Goal: Check status: Check status

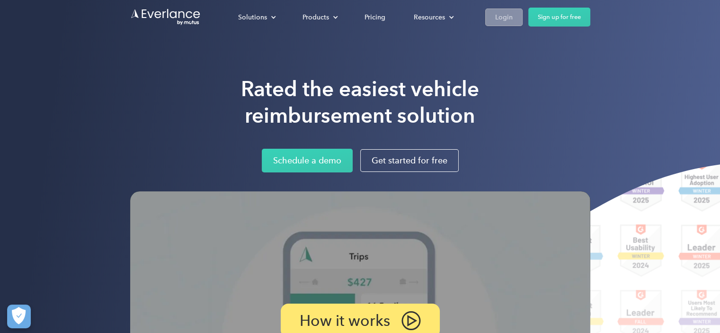
click at [507, 17] on div "Login" at bounding box center [504, 17] width 18 height 12
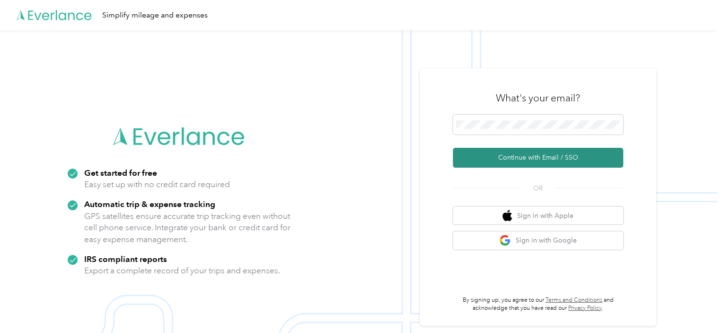
click at [541, 162] on button "Continue with Email / SSO" at bounding box center [538, 158] width 170 height 20
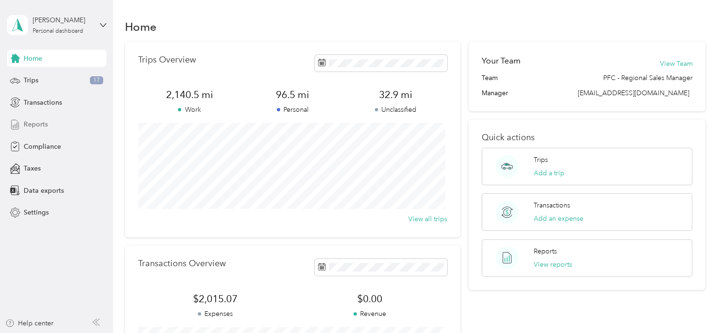
click at [34, 128] on span "Reports" at bounding box center [36, 124] width 24 height 10
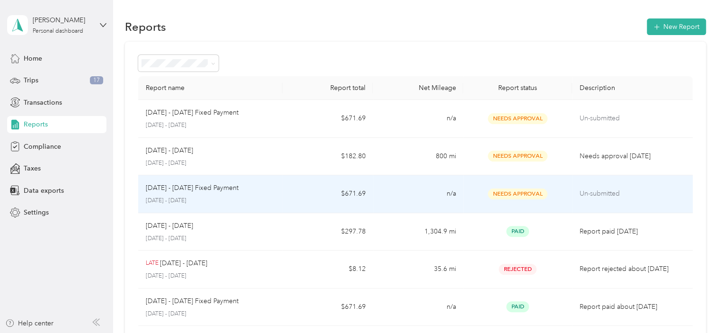
click at [521, 195] on span "Needs Approval" at bounding box center [518, 193] width 60 height 11
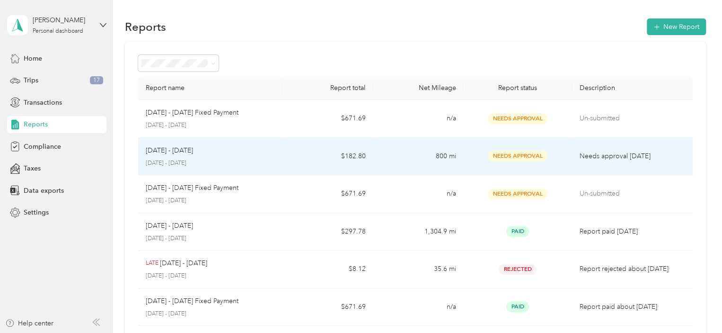
click at [515, 153] on span "Needs Approval" at bounding box center [518, 155] width 60 height 11
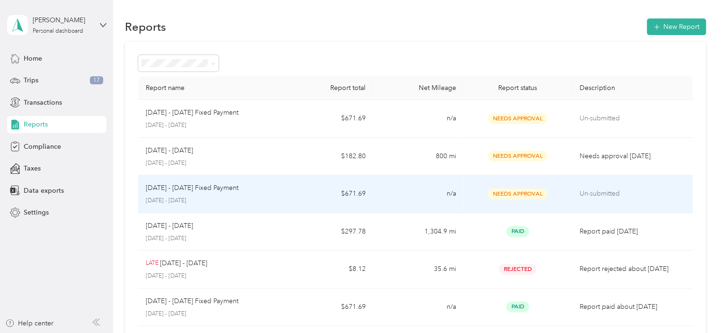
click at [197, 186] on p "[DATE] - [DATE] Fixed Payment" at bounding box center [192, 188] width 93 height 10
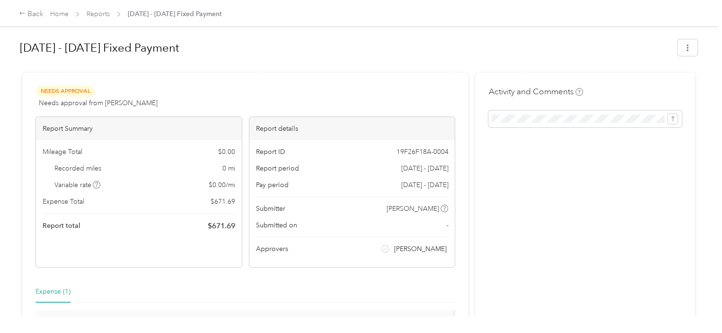
click at [532, 129] on div "Activity and Comments" at bounding box center [585, 232] width 220 height 320
click at [687, 50] on icon "button" at bounding box center [687, 47] width 7 height 7
click at [558, 36] on h1 "[DATE] - [DATE] Fixed Payment" at bounding box center [345, 47] width 651 height 23
click at [547, 45] on h1 "[DATE] - [DATE] Fixed Payment" at bounding box center [345, 47] width 651 height 23
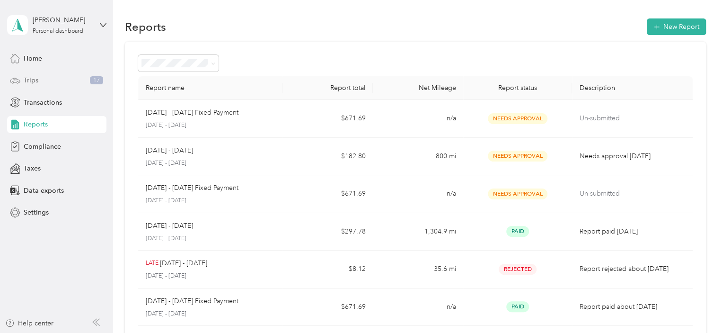
click at [42, 84] on div "Trips 17" at bounding box center [56, 80] width 99 height 17
